Goal: Navigation & Orientation: Understand site structure

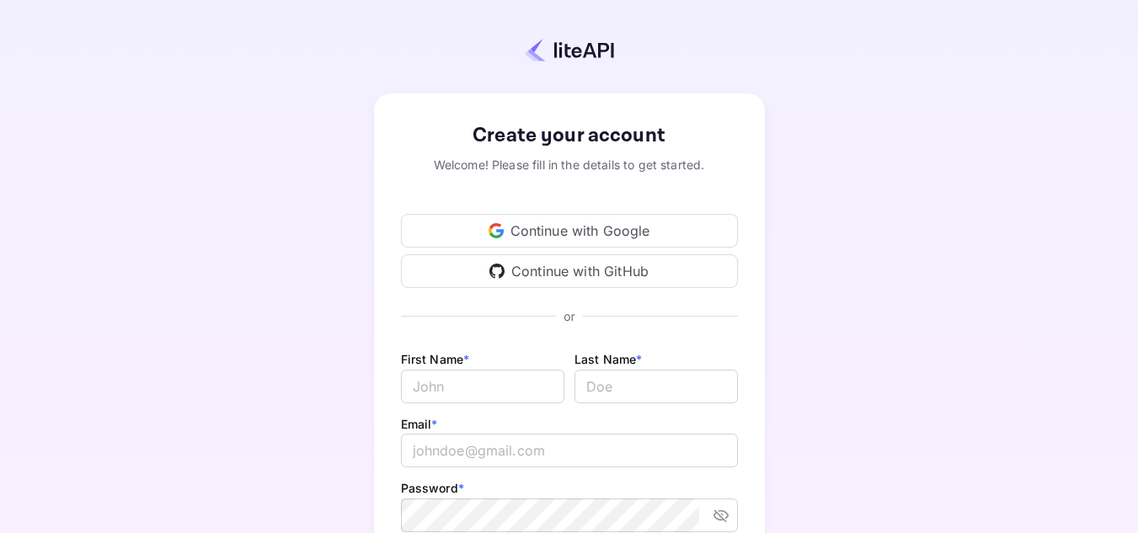
click at [591, 230] on div "Continue with Google" at bounding box center [569, 231] width 337 height 34
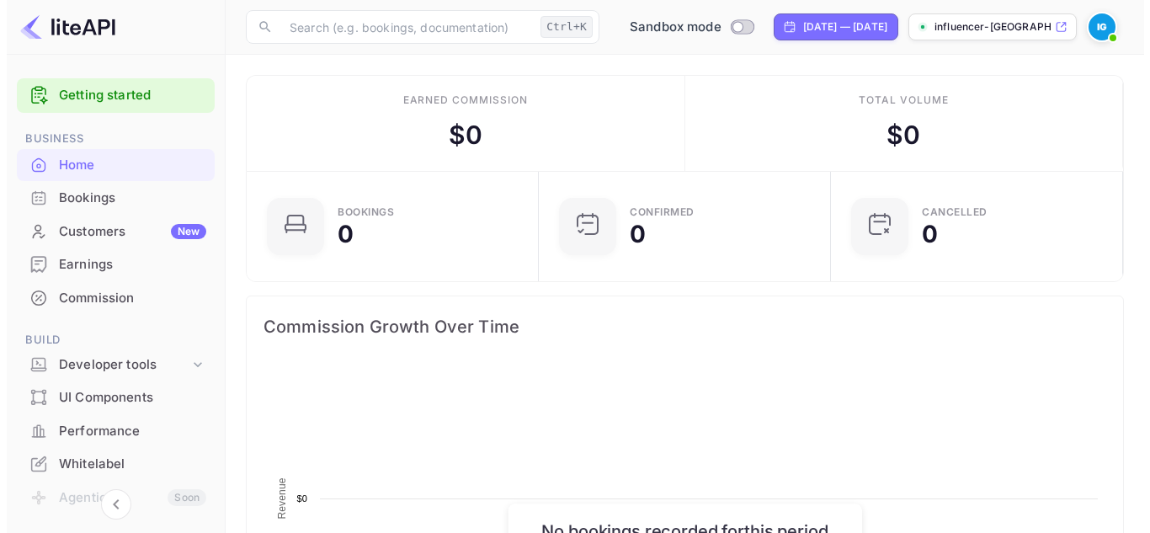
scroll to position [261, 269]
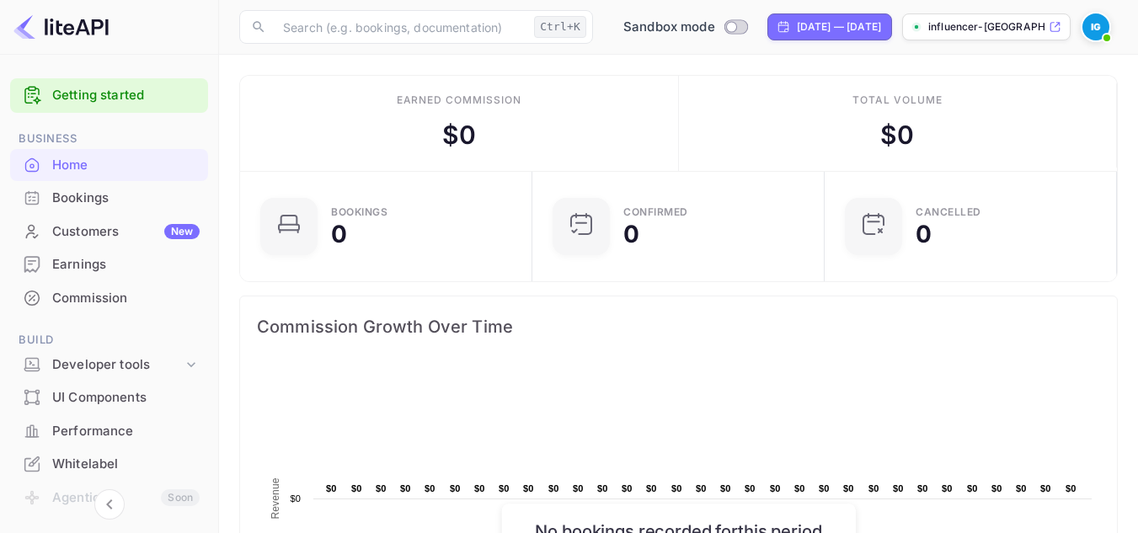
click at [132, 200] on div "Bookings" at bounding box center [125, 198] width 147 height 19
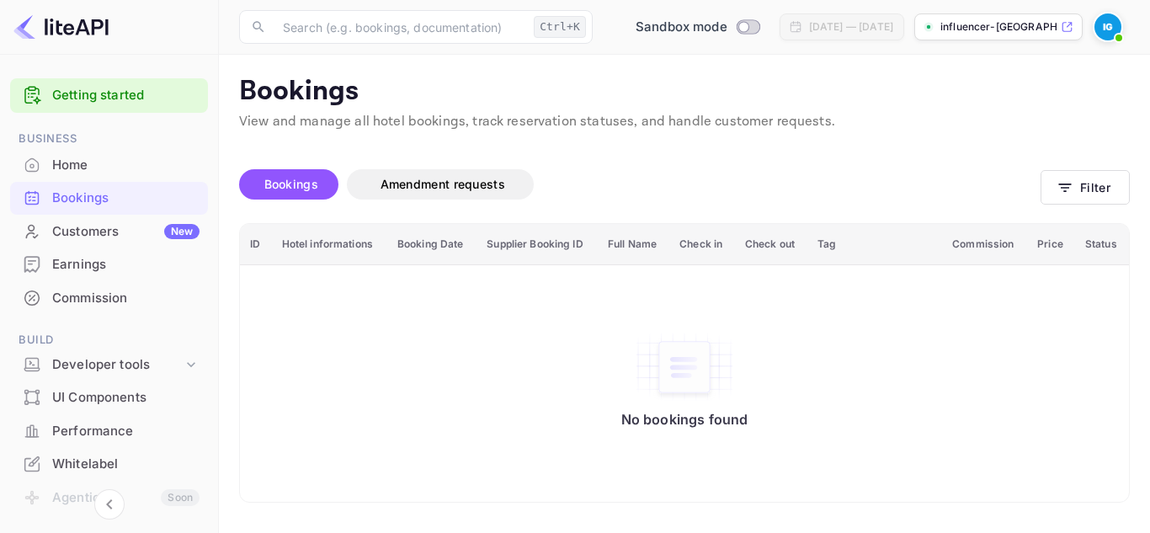
click at [109, 228] on div "Customers New" at bounding box center [125, 231] width 147 height 19
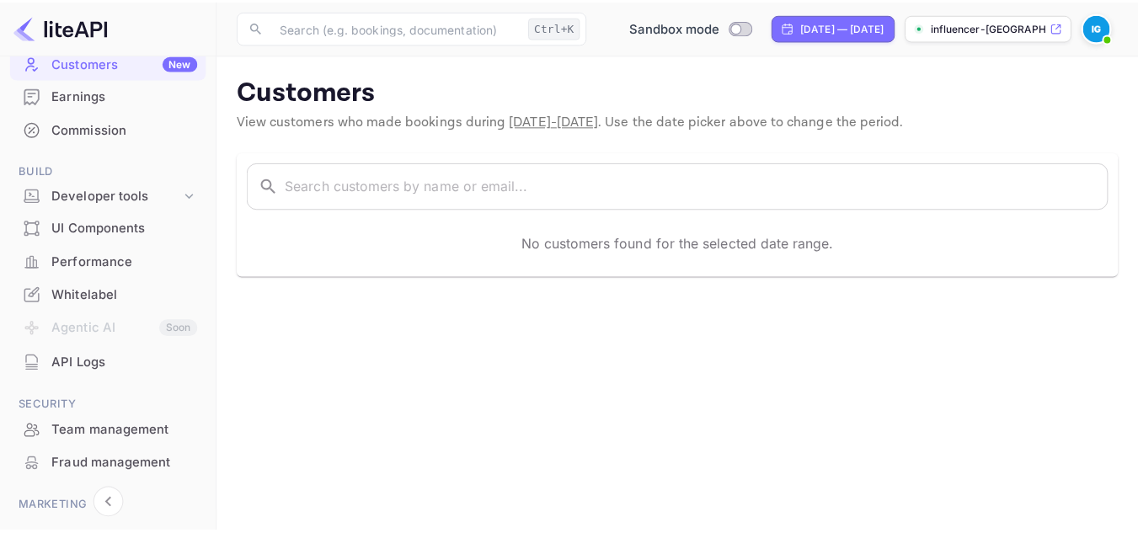
scroll to position [253, 0]
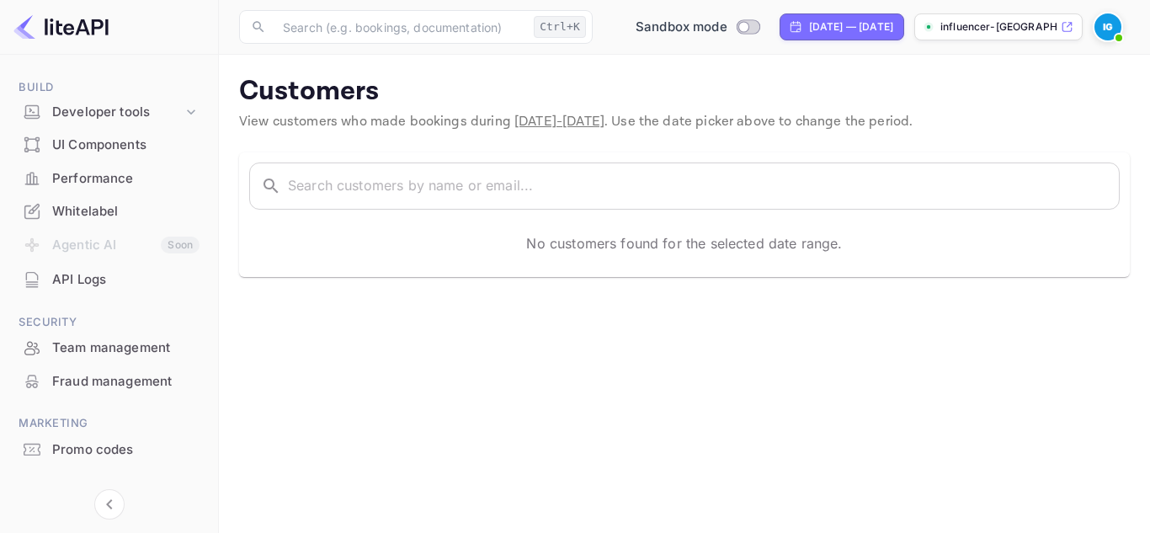
click at [103, 136] on div "UI Components" at bounding box center [125, 145] width 147 height 19
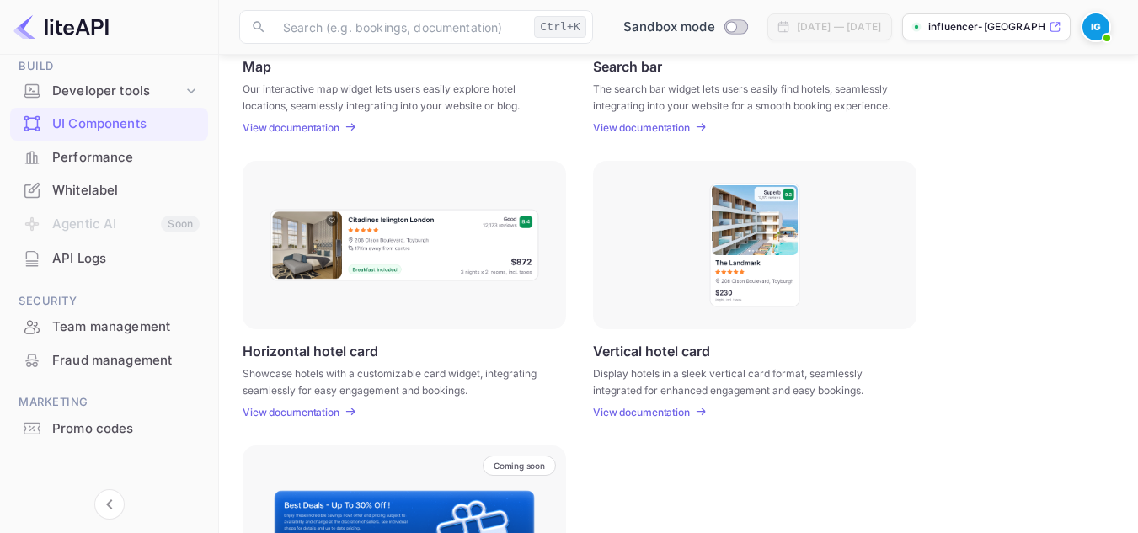
scroll to position [279, 0]
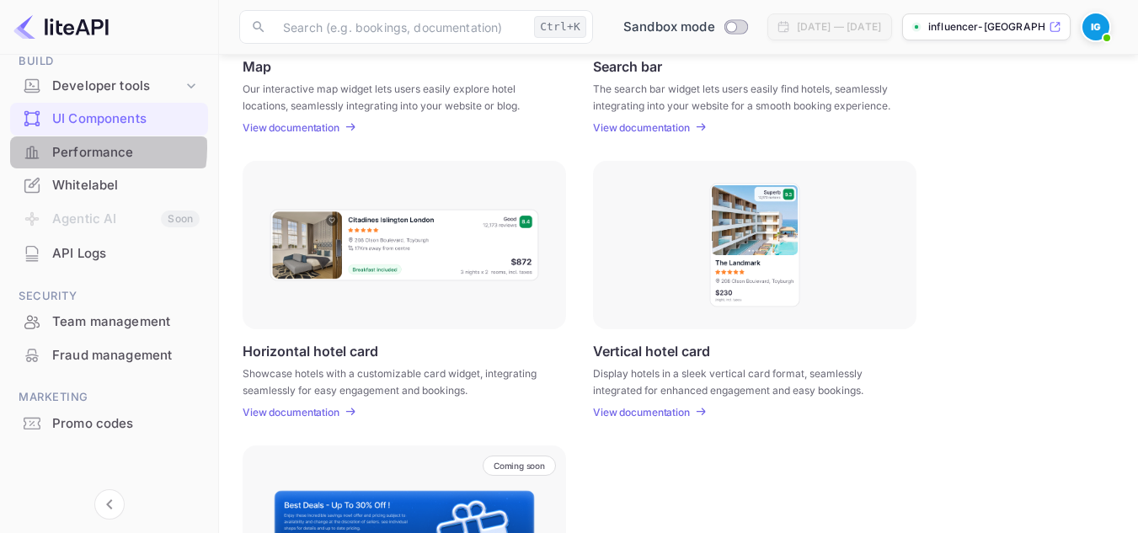
click at [79, 147] on div "Performance" at bounding box center [125, 152] width 147 height 19
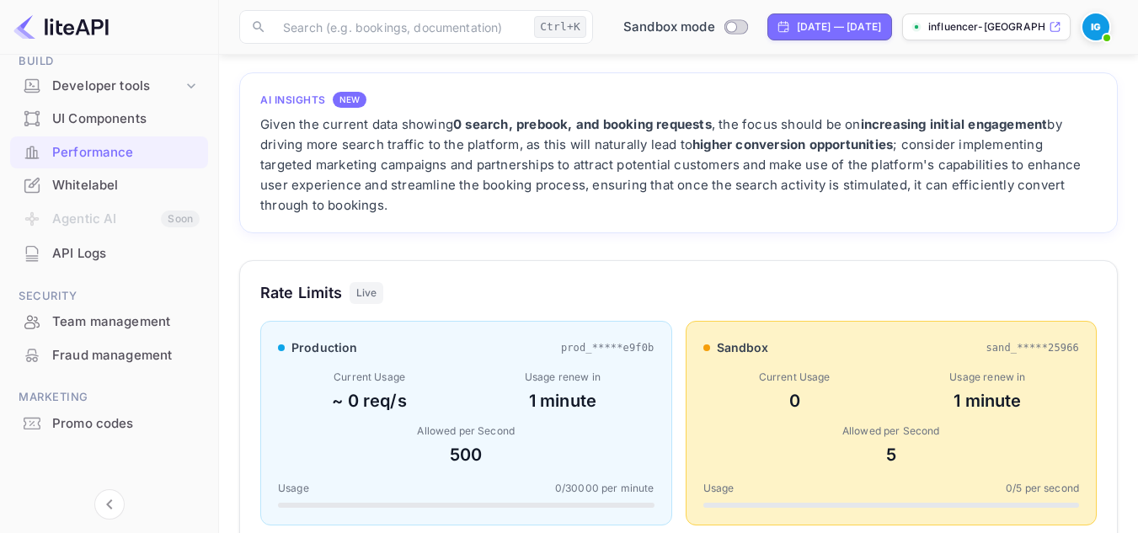
scroll to position [253, 0]
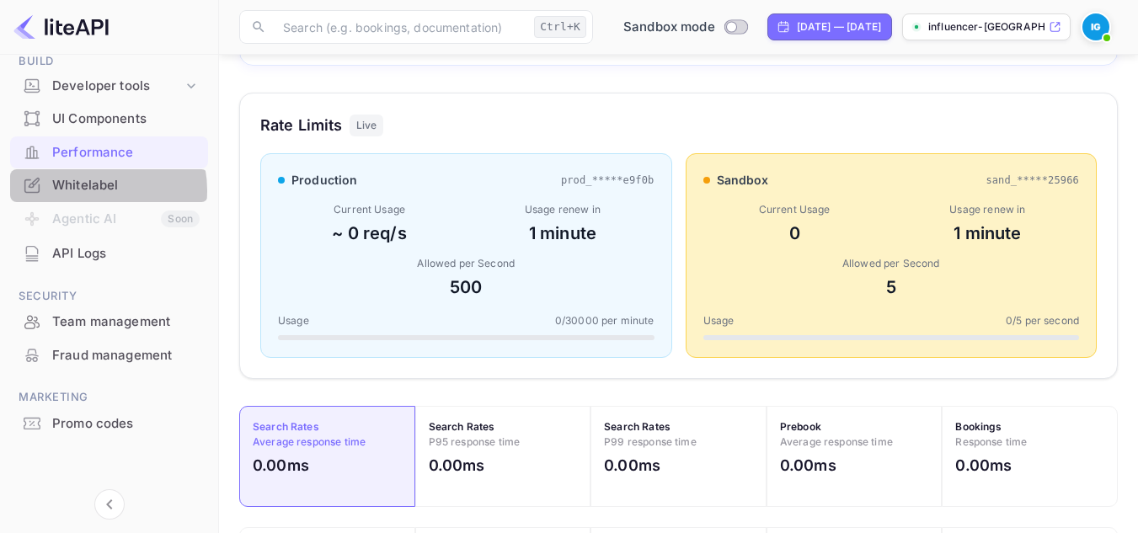
click at [89, 190] on div "Whitelabel" at bounding box center [125, 185] width 147 height 19
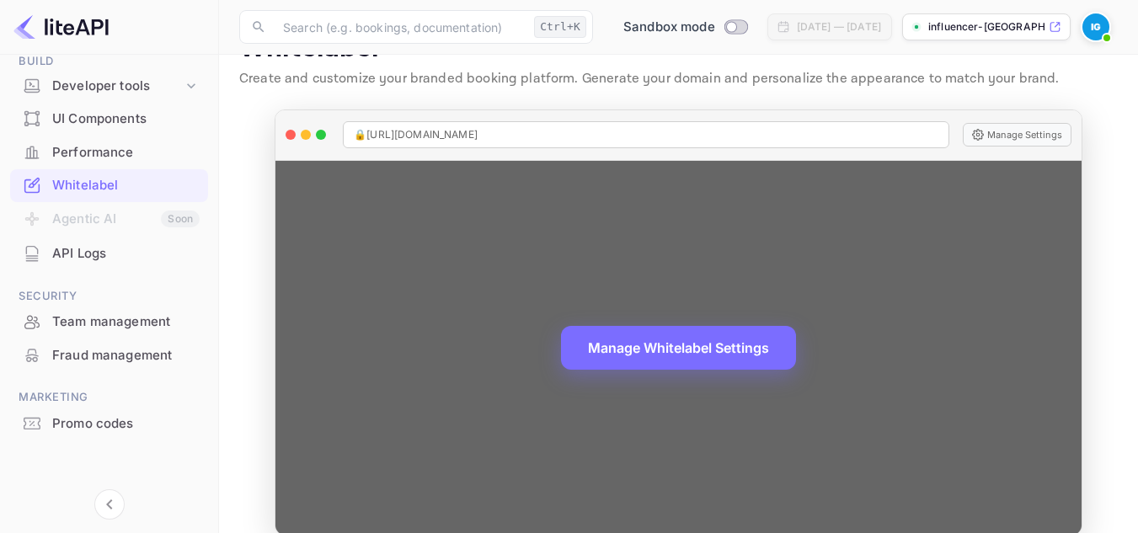
scroll to position [66, 0]
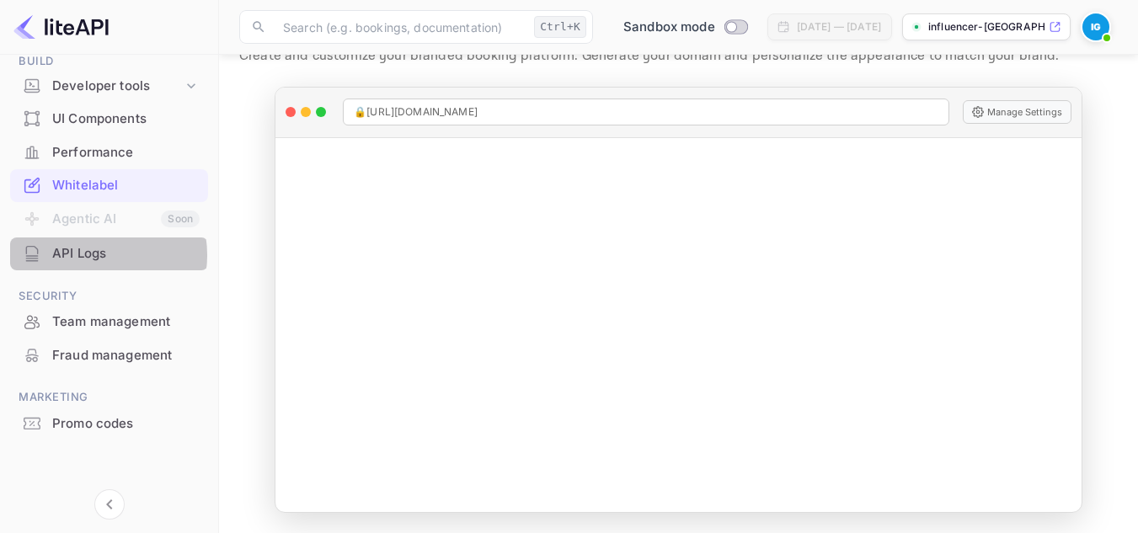
click at [90, 255] on div "API Logs" at bounding box center [125, 253] width 147 height 19
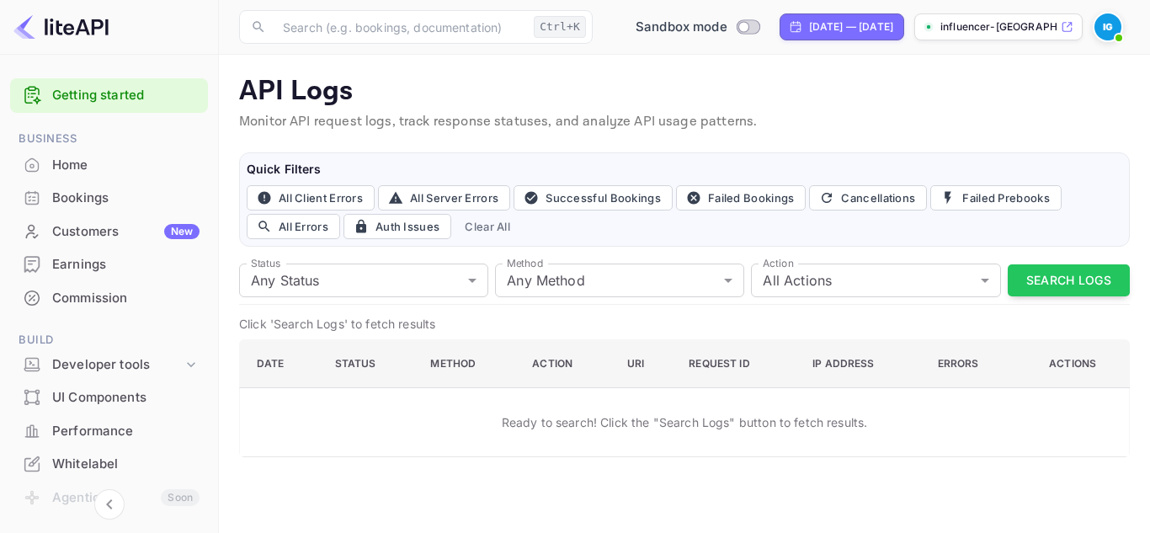
click at [77, 162] on div "Home" at bounding box center [125, 165] width 147 height 19
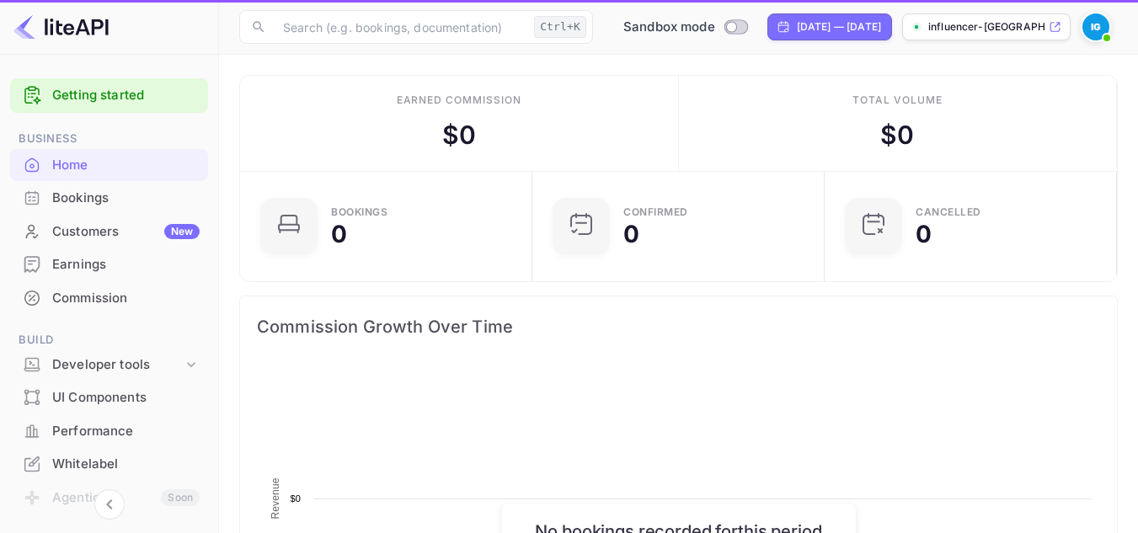
scroll to position [261, 269]
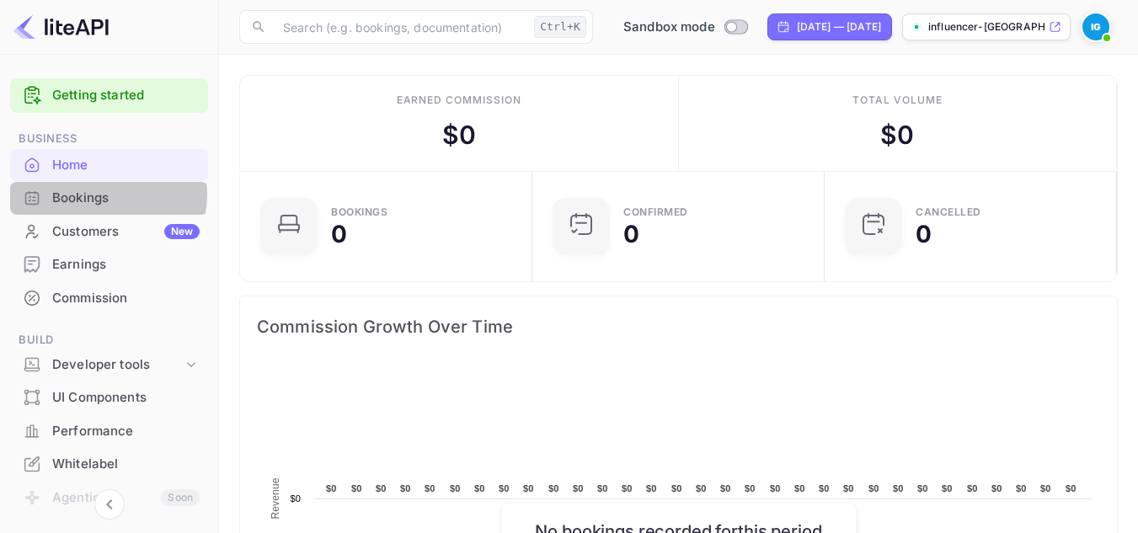
click at [100, 195] on div "Bookings" at bounding box center [125, 198] width 147 height 19
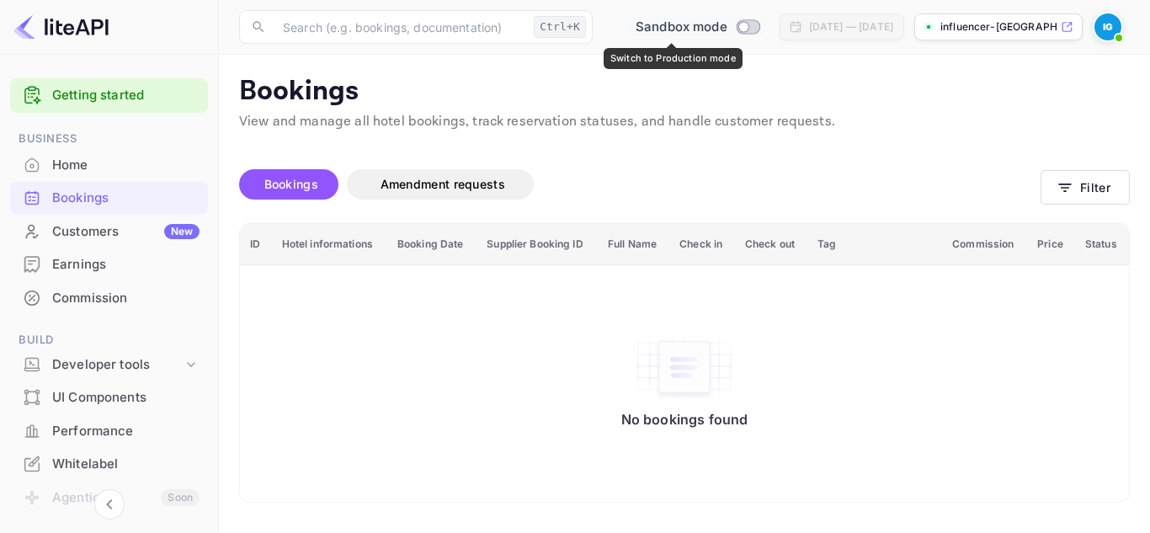
click at [727, 26] on input "Switch to Production mode" at bounding box center [744, 26] width 34 height 11
checkbox input "false"
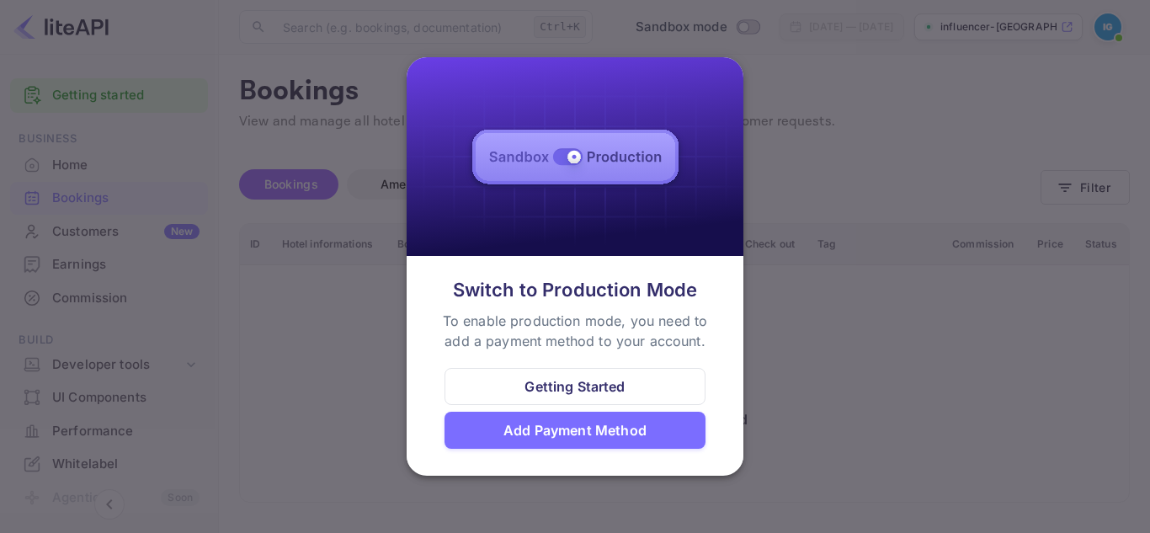
click at [597, 426] on div "Add Payment Method" at bounding box center [575, 430] width 143 height 20
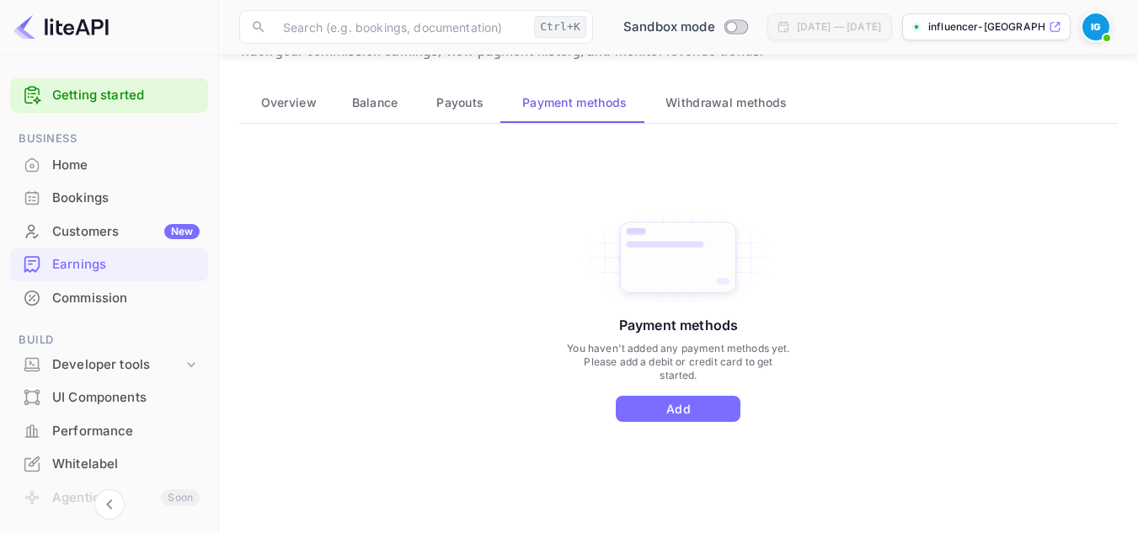
scroll to position [97, 0]
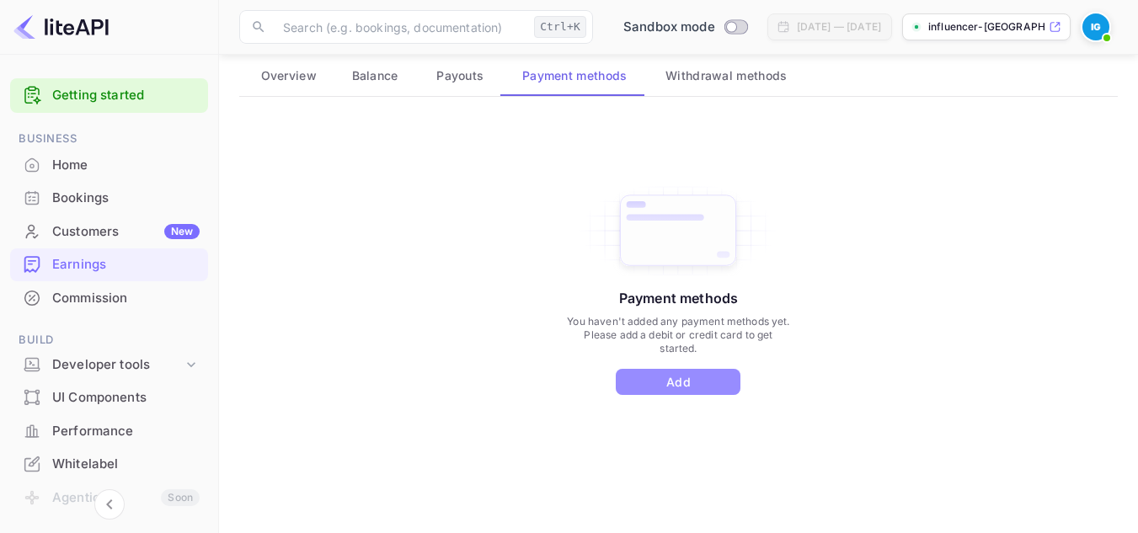
click at [674, 381] on button "Add" at bounding box center [678, 382] width 125 height 26
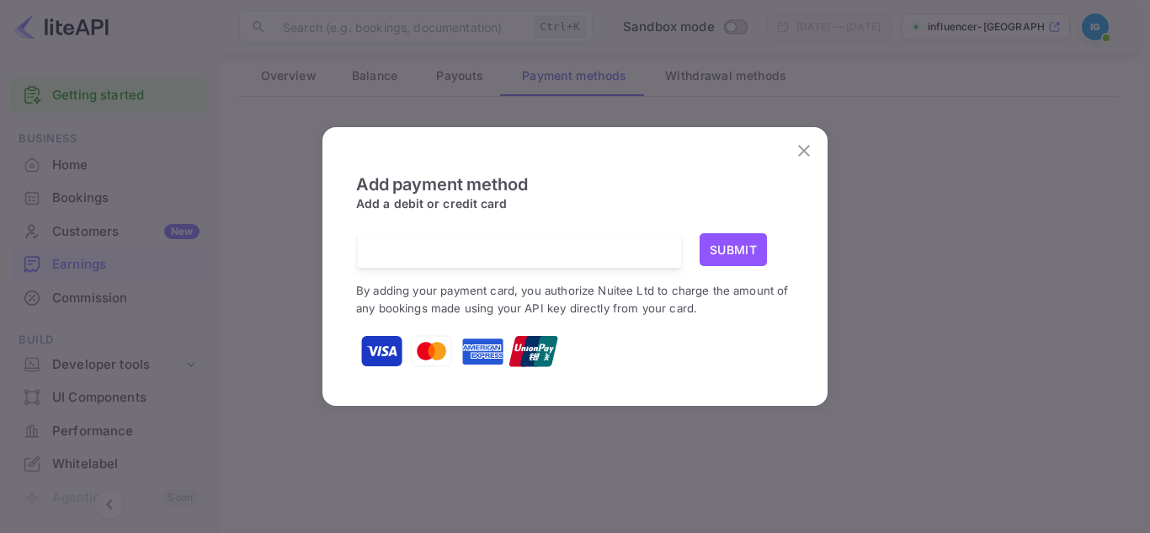
click at [803, 150] on icon "close" at bounding box center [804, 151] width 12 height 12
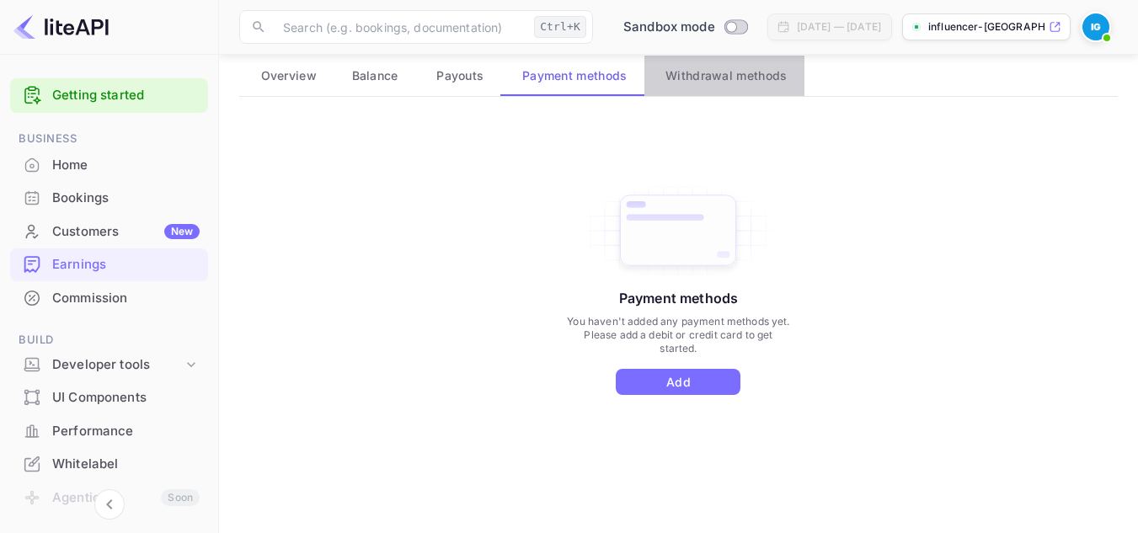
click at [743, 71] on span "Withdrawal methods" at bounding box center [725, 76] width 121 height 20
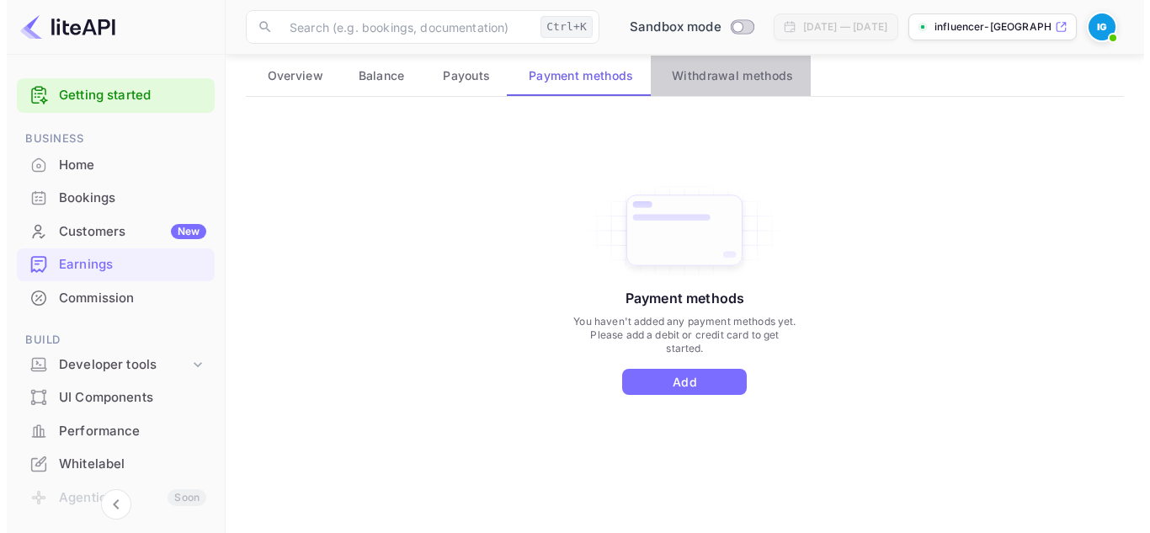
scroll to position [0, 0]
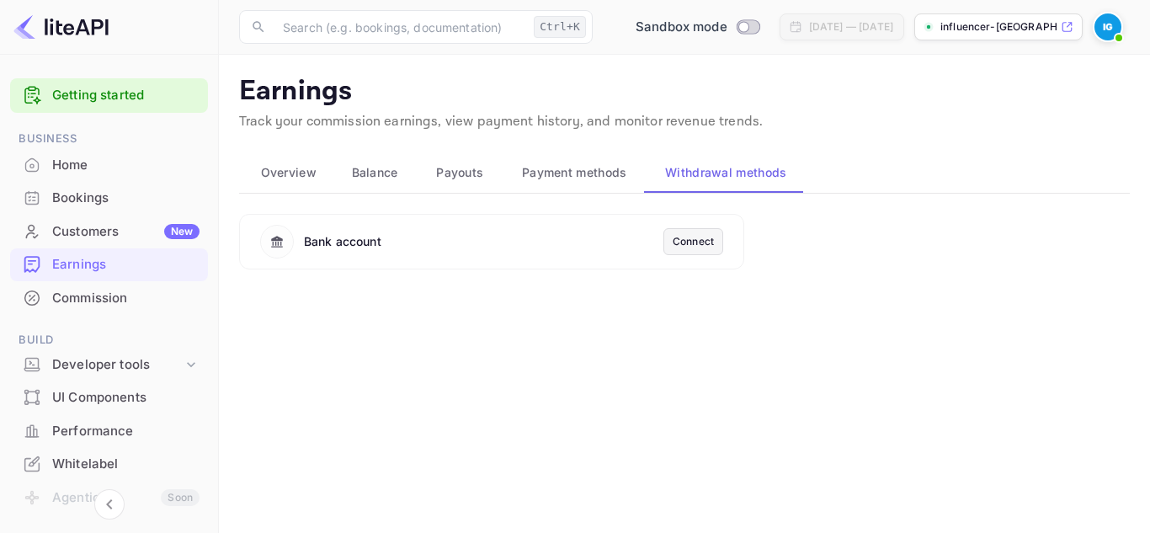
click at [692, 235] on div "Connect" at bounding box center [693, 241] width 41 height 15
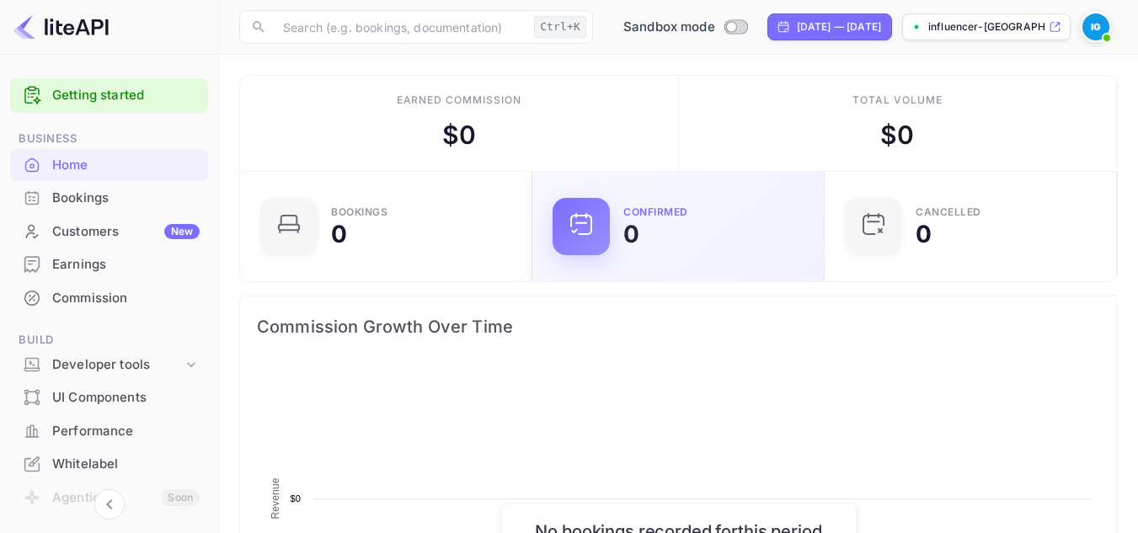
scroll to position [261, 269]
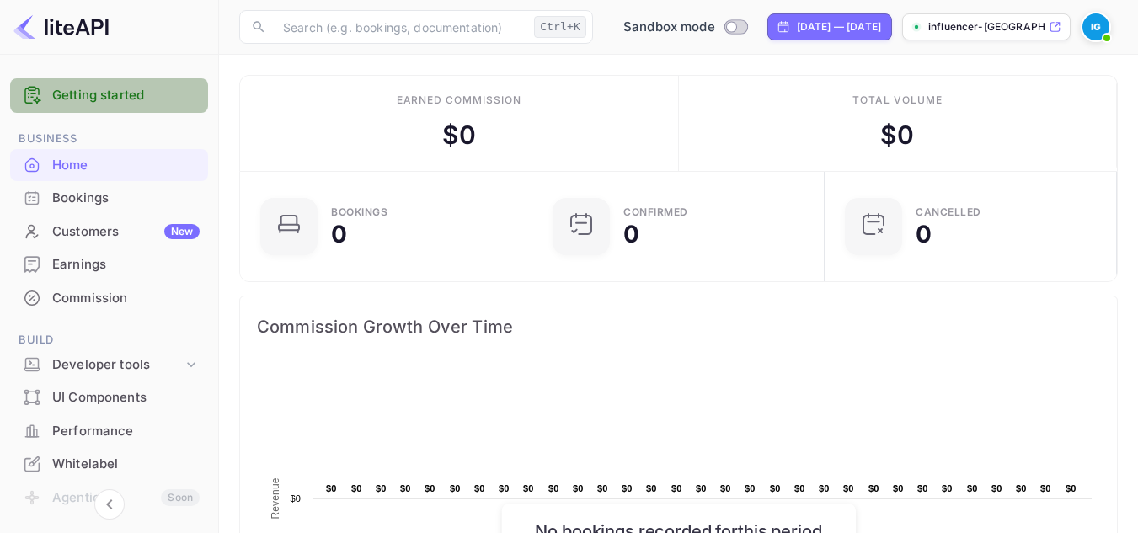
click at [109, 89] on link "Getting started" at bounding box center [125, 95] width 147 height 19
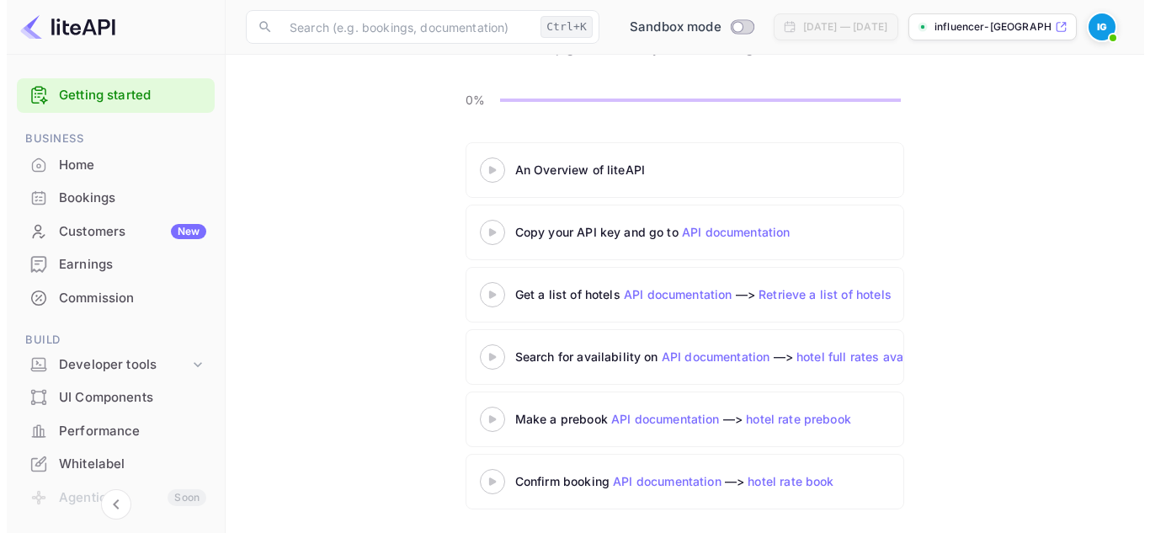
scroll to position [137, 0]
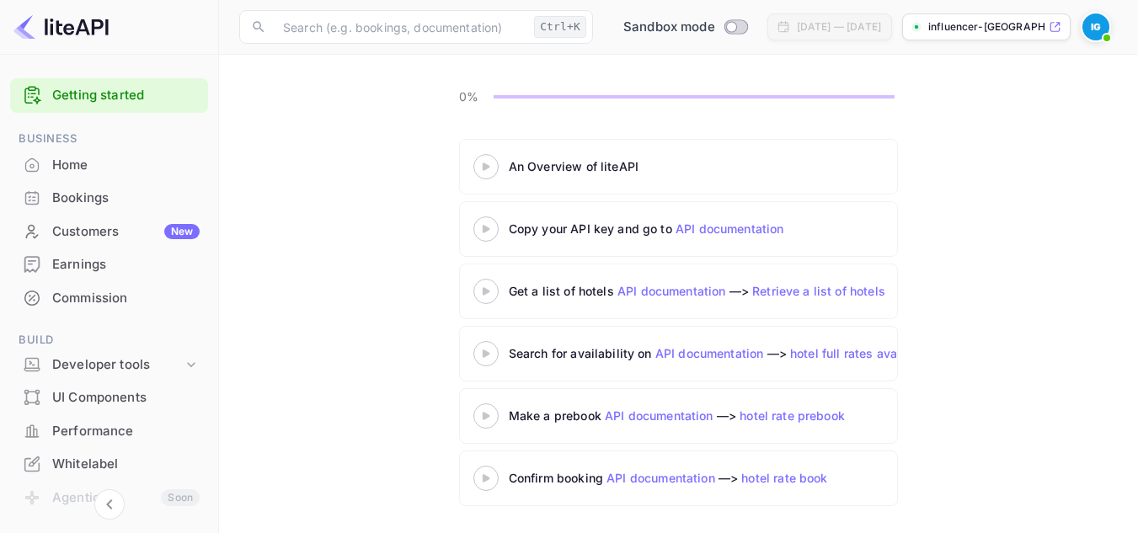
click at [491, 157] on div at bounding box center [485, 166] width 59 height 21
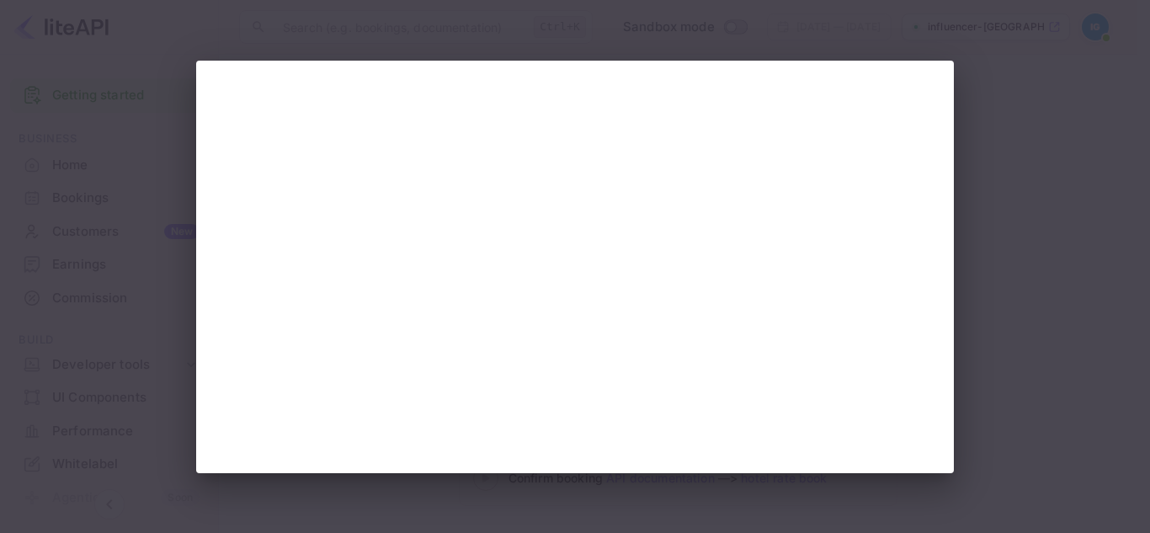
click at [1063, 227] on div at bounding box center [575, 266] width 1150 height 533
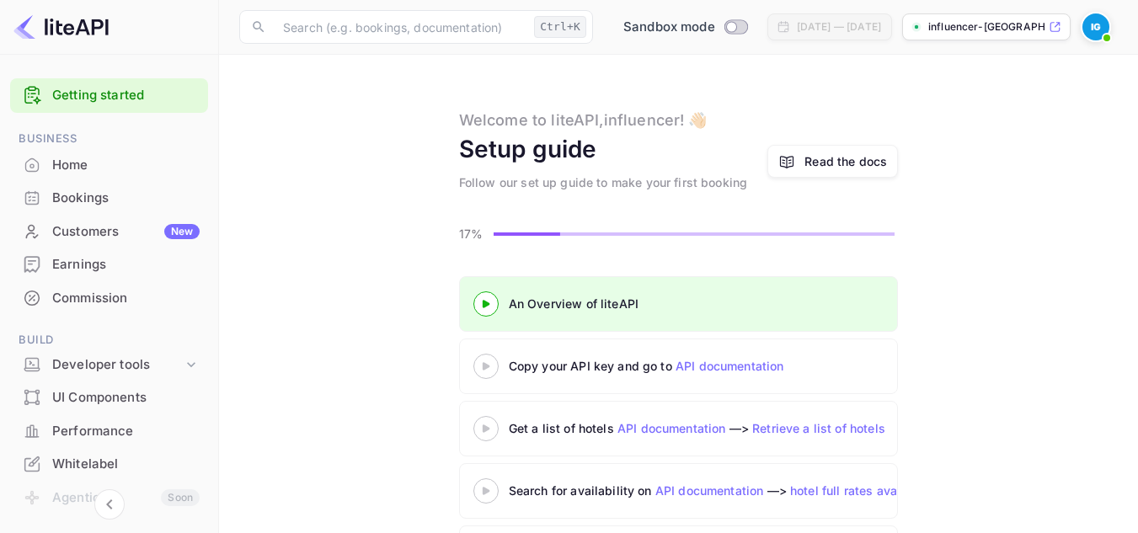
click at [487, 361] on div at bounding box center [485, 365] width 59 height 21
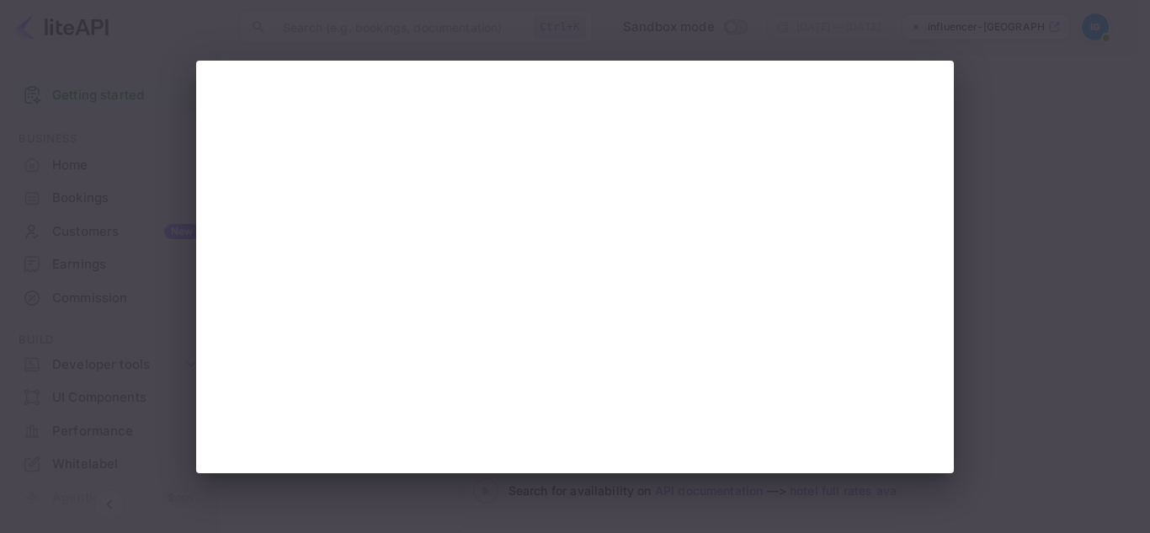
click at [1090, 114] on div at bounding box center [575, 266] width 1150 height 533
